Goal: Task Accomplishment & Management: Manage account settings

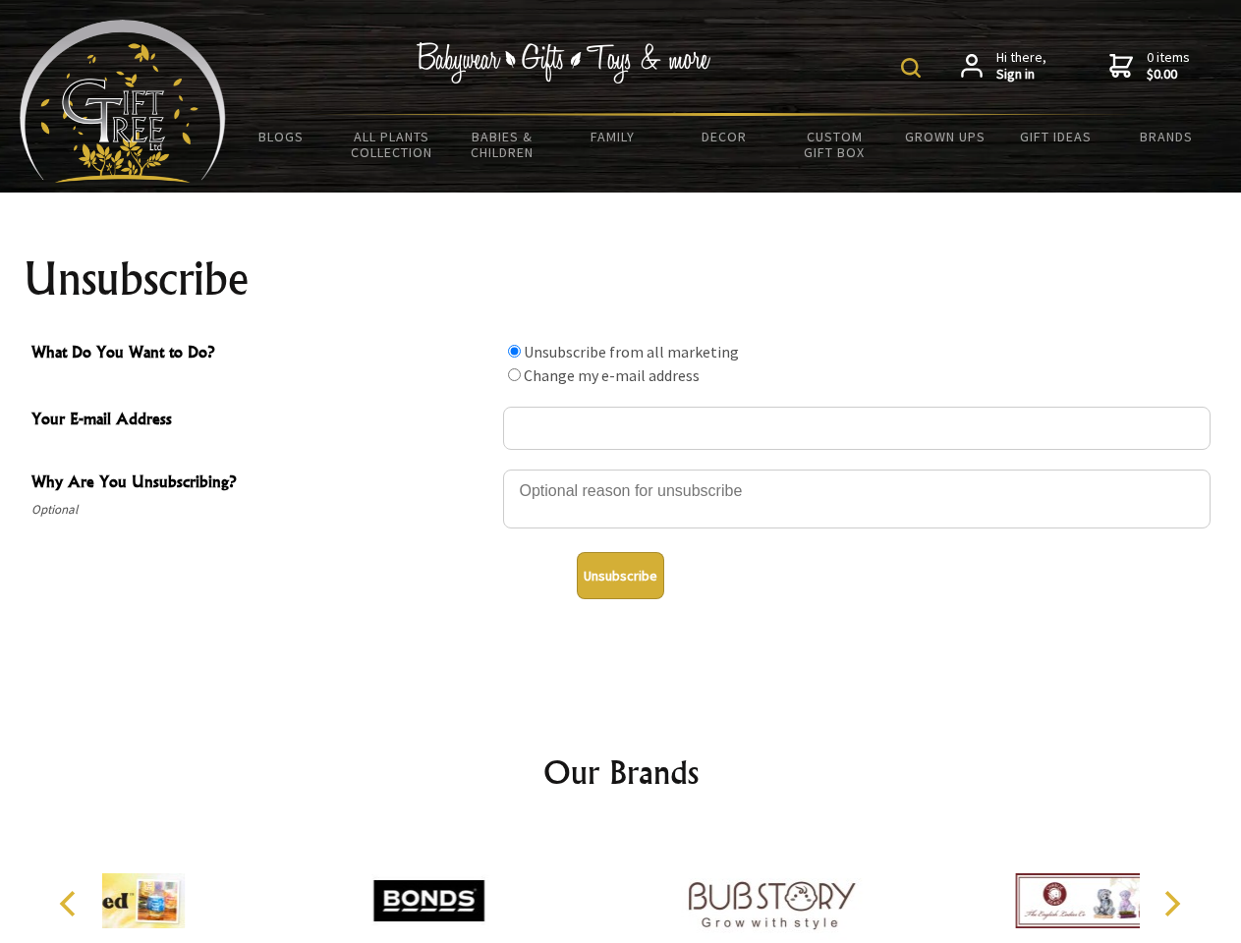
click at [914, 68] on img at bounding box center [911, 68] width 20 height 20
click at [621, 469] on div at bounding box center [856, 502] width 707 height 69
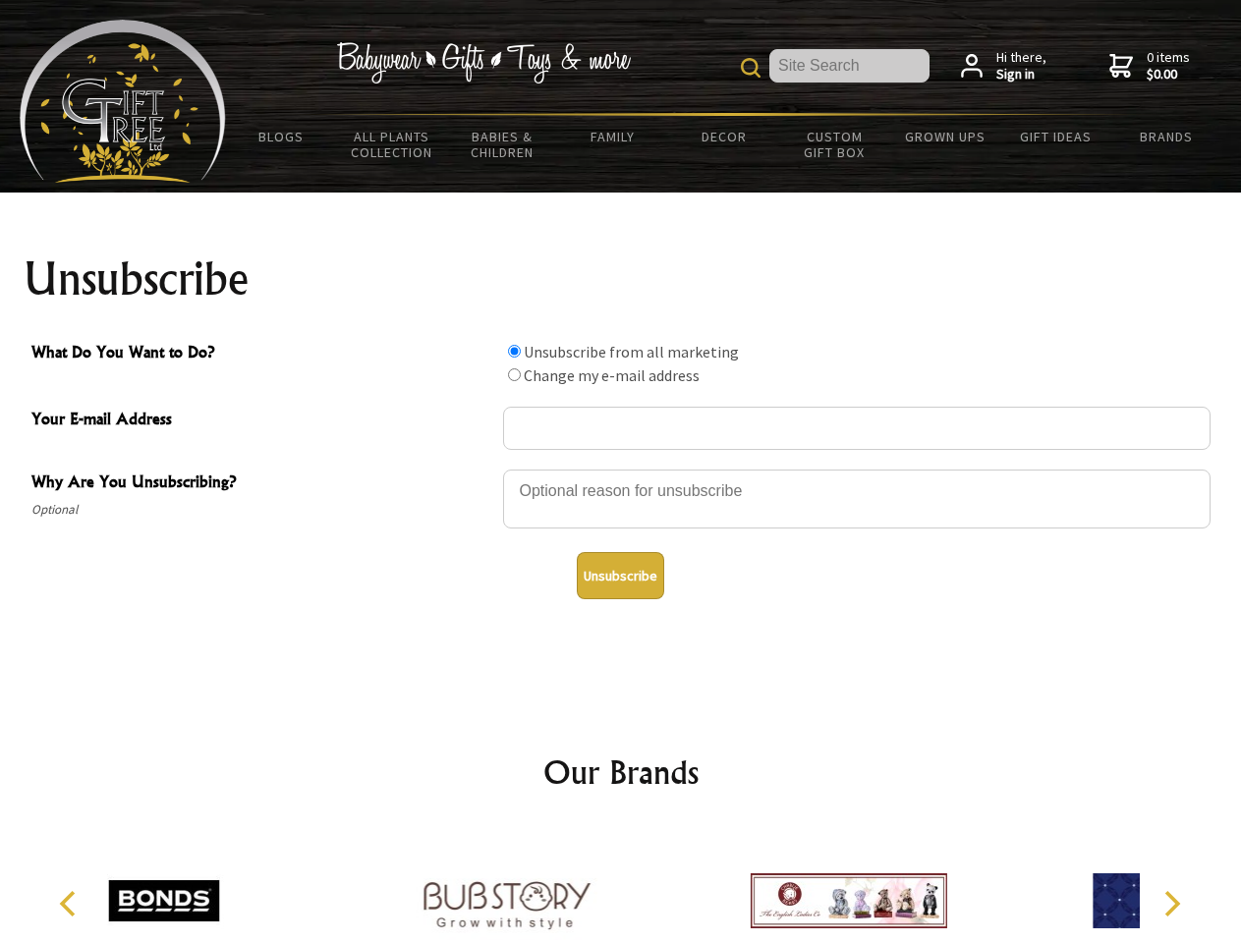
click at [514, 351] on input "What Do You Want to Do?" at bounding box center [514, 351] width 13 height 13
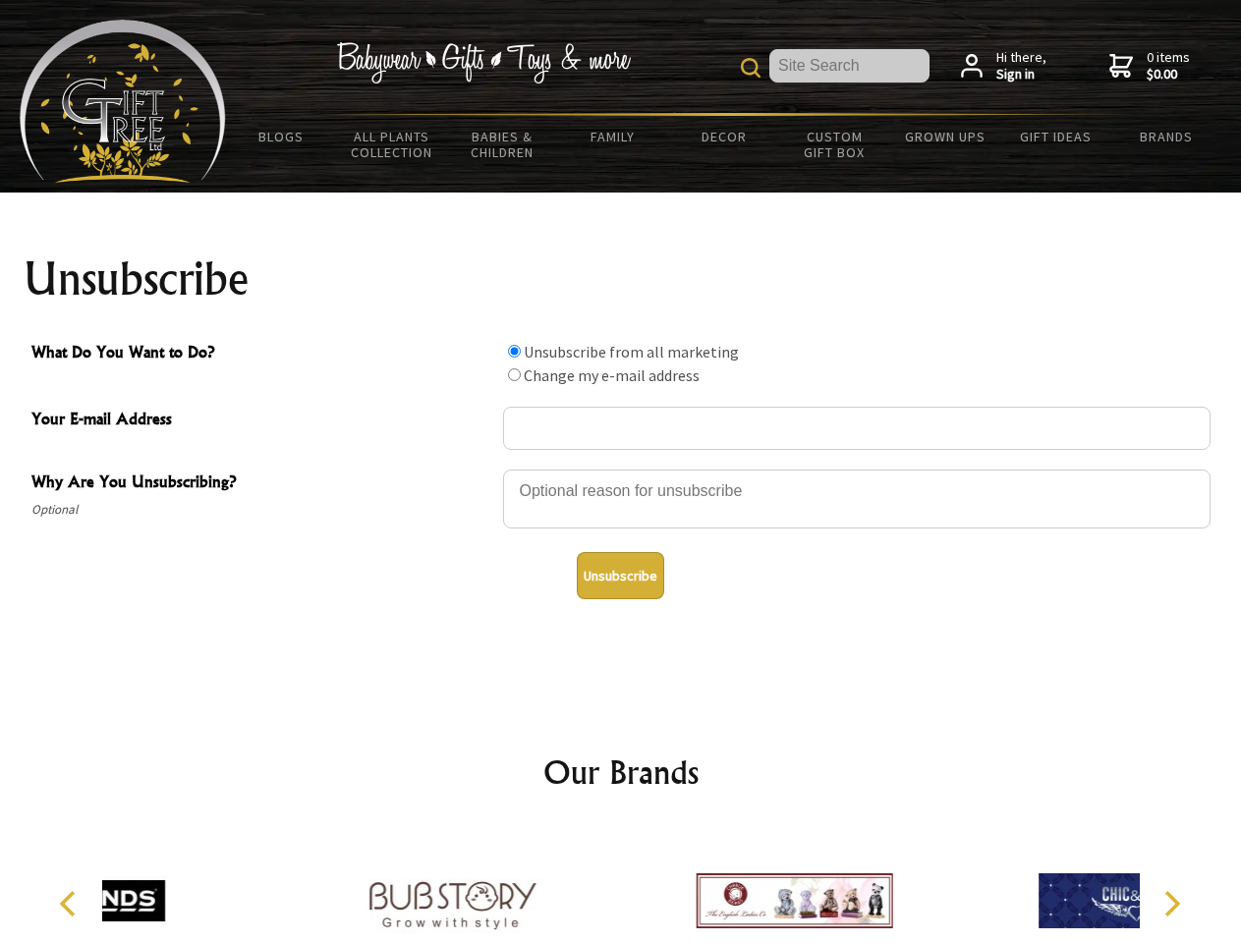
click at [514, 374] on input "What Do You Want to Do?" at bounding box center [514, 374] width 13 height 13
radio input "true"
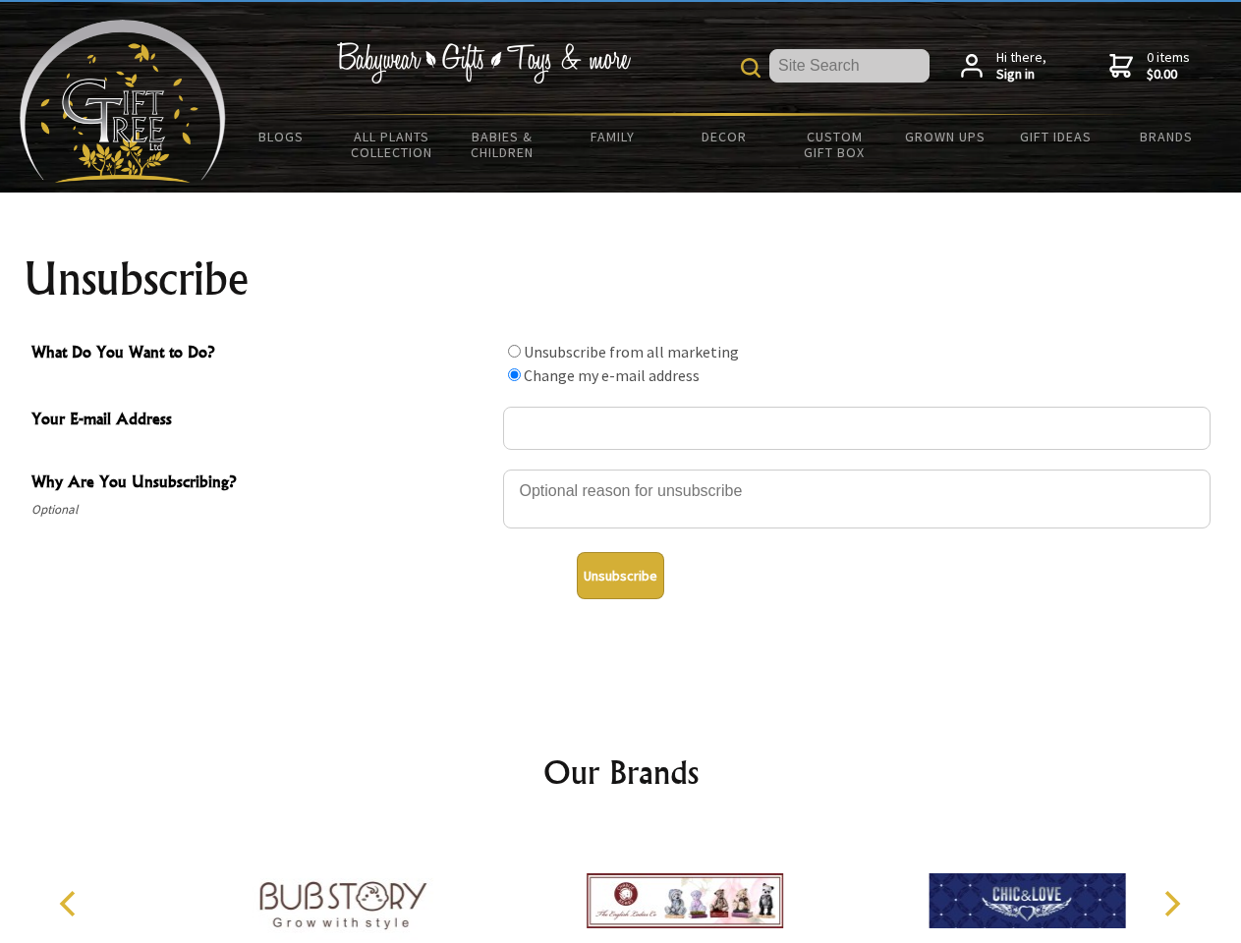
click at [620, 576] on button "Unsubscribe" at bounding box center [620, 575] width 87 height 47
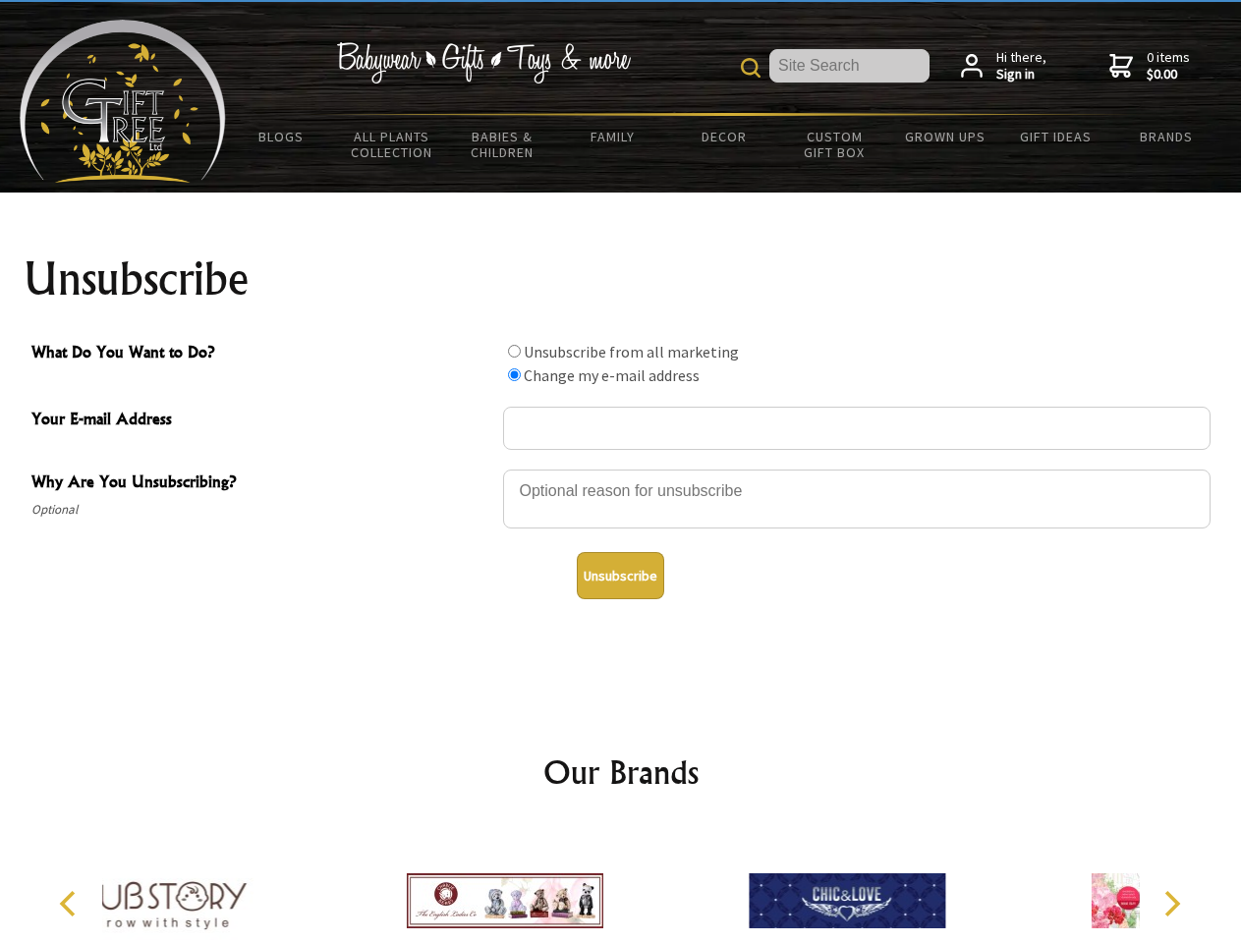
click at [71, 904] on icon "Previous" at bounding box center [70, 904] width 26 height 26
click at [1171, 904] on icon "Next" at bounding box center [1170, 904] width 26 height 26
